Goal: Transaction & Acquisition: Obtain resource

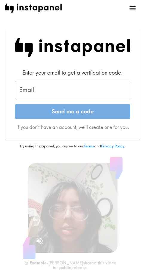
click at [31, 90] on input "Email" at bounding box center [72, 90] width 115 height 19
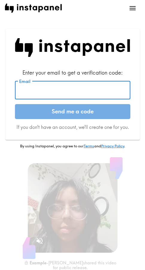
paste input "[EMAIL_ADDRESS][DOMAIN_NAME]"
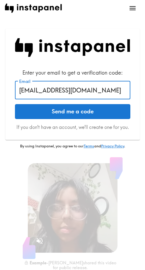
type input "[EMAIL_ADDRESS][DOMAIN_NAME]"
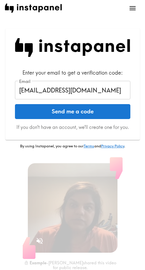
drag, startPoint x: 102, startPoint y: 110, endPoint x: 111, endPoint y: 110, distance: 9.6
click at [102, 110] on button "Send me a code" at bounding box center [72, 111] width 115 height 15
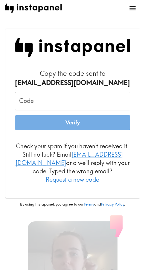
click at [50, 103] on input "Code" at bounding box center [72, 101] width 115 height 19
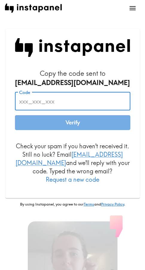
paste input "GFT_D7e_NPn"
type input "GFT_D7e_NPn"
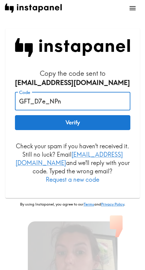
click at [73, 128] on button "Verify" at bounding box center [72, 122] width 115 height 15
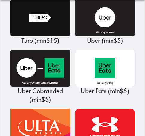
scroll to position [7175, 0]
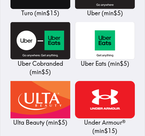
drag, startPoint x: 101, startPoint y: 77, endPoint x: 116, endPoint y: 78, distance: 14.7
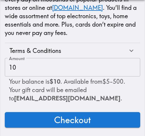
scroll to position [127, 0]
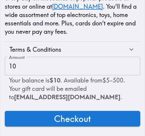
drag, startPoint x: 101, startPoint y: 111, endPoint x: 97, endPoint y: 111, distance: 4.8
click at [101, 111] on button "Checkout" at bounding box center [72, 119] width 135 height 16
